Goal: Unclear

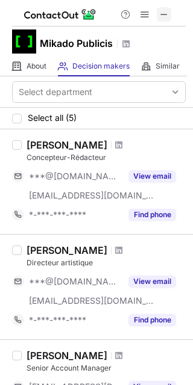
click at [162, 10] on span at bounding box center [164, 15] width 10 height 10
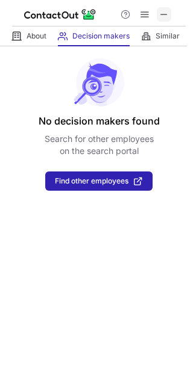
click at [168, 13] on button at bounding box center [163, 14] width 14 height 14
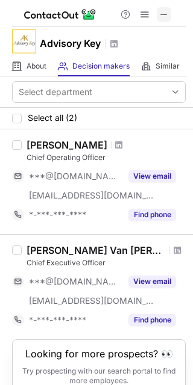
click at [165, 16] on span at bounding box center [164, 15] width 10 height 10
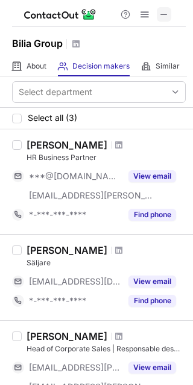
click at [159, 11] on span at bounding box center [164, 15] width 10 height 10
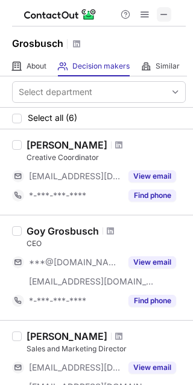
click at [165, 10] on span at bounding box center [164, 15] width 10 height 10
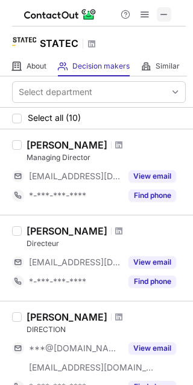
click at [164, 10] on span at bounding box center [164, 15] width 10 height 10
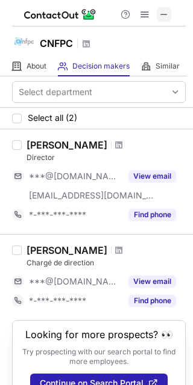
click at [166, 16] on span at bounding box center [164, 15] width 10 height 10
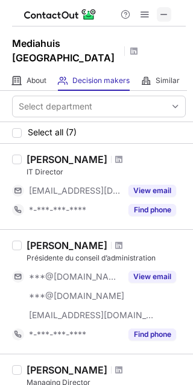
click at [167, 16] on span at bounding box center [164, 15] width 10 height 10
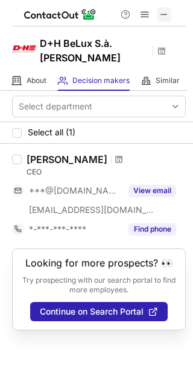
click at [162, 13] on span at bounding box center [164, 15] width 10 height 10
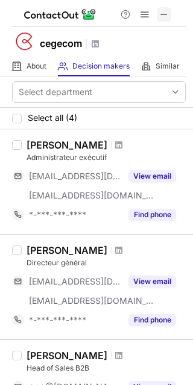
click at [165, 11] on span at bounding box center [164, 15] width 10 height 10
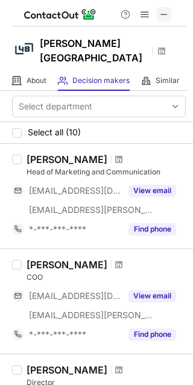
click at [168, 17] on span at bounding box center [164, 15] width 10 height 10
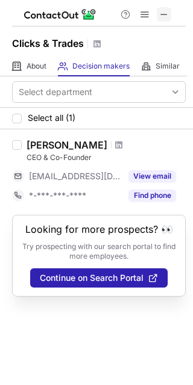
click at [163, 13] on span at bounding box center [164, 15] width 10 height 10
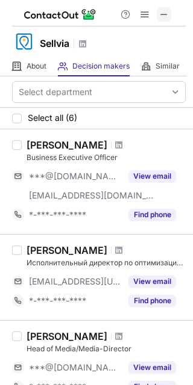
click at [170, 12] on button at bounding box center [163, 14] width 14 height 14
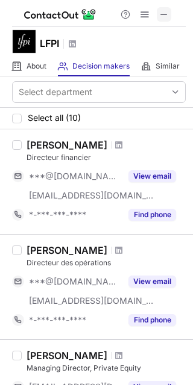
click at [167, 11] on span at bounding box center [164, 15] width 10 height 10
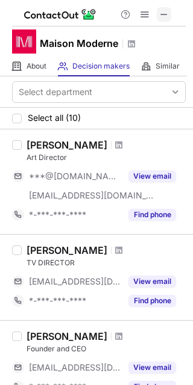
click at [164, 18] on span at bounding box center [164, 15] width 10 height 10
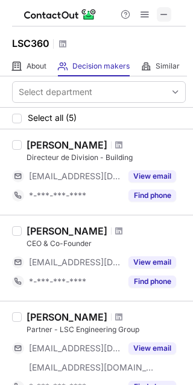
click at [157, 13] on button at bounding box center [163, 14] width 14 height 14
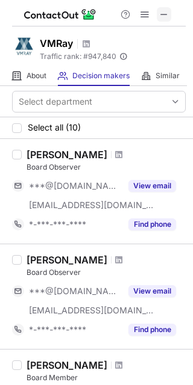
click at [164, 14] on span at bounding box center [164, 15] width 10 height 10
